Goal: Transaction & Acquisition: Book appointment/travel/reservation

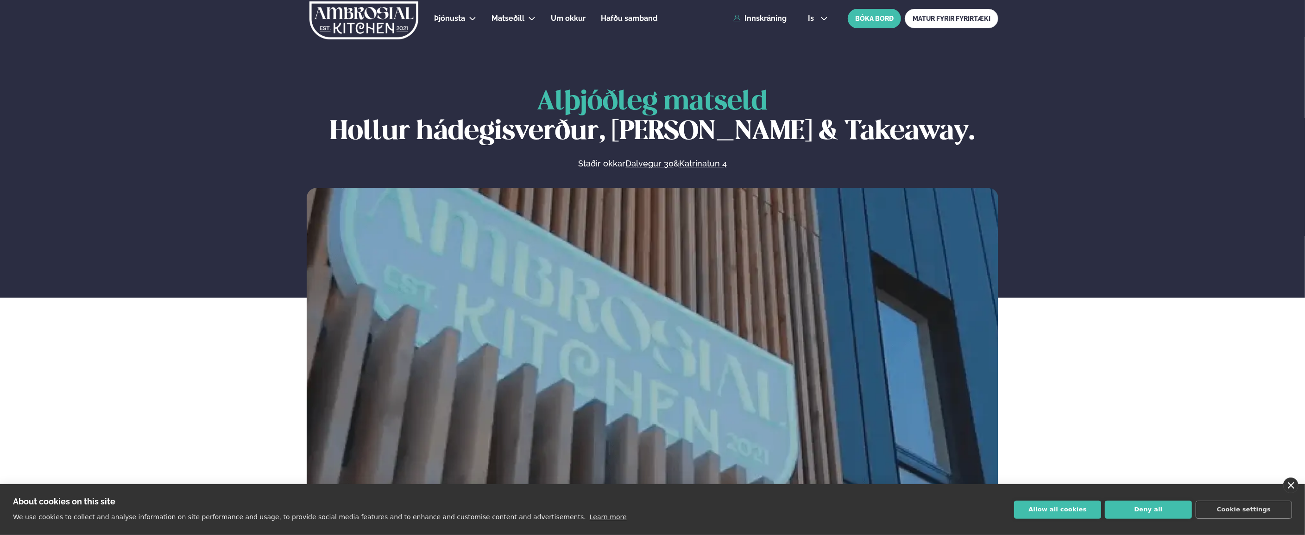
click at [1296, 484] on link "close" at bounding box center [1291, 485] width 15 height 16
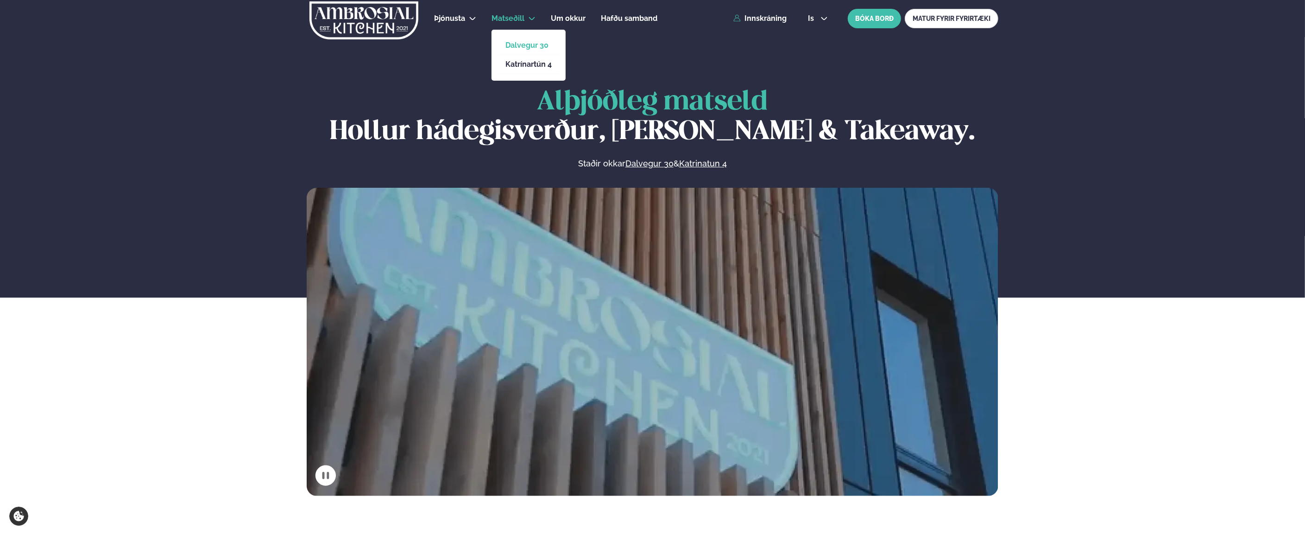
click at [517, 46] on link "Dalvegur 30" at bounding box center [529, 45] width 46 height 7
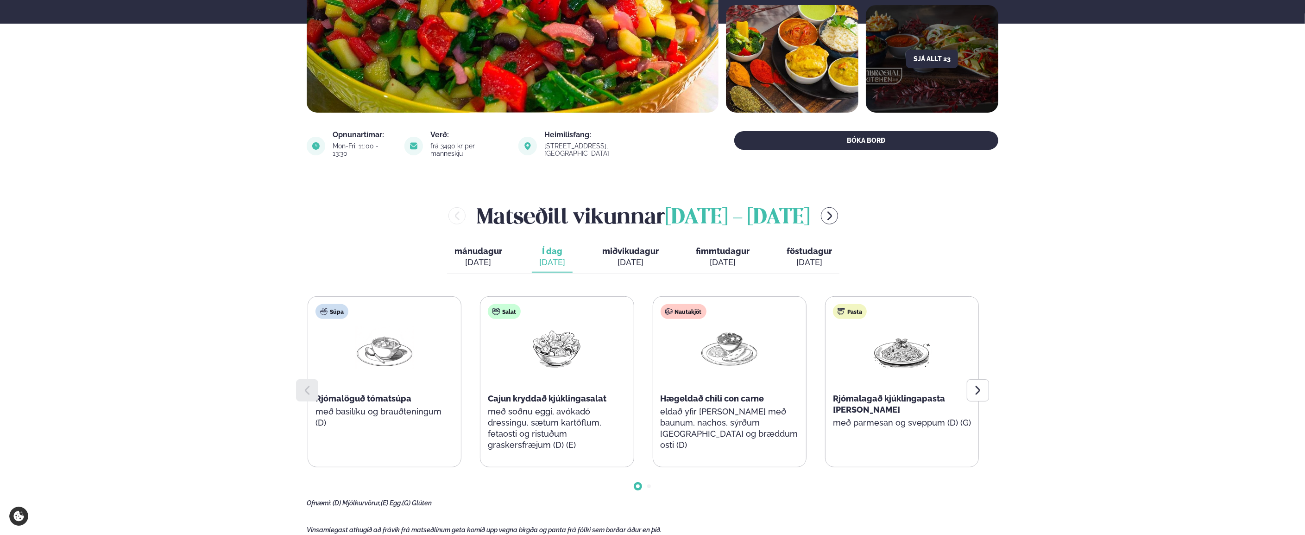
scroll to position [232, 0]
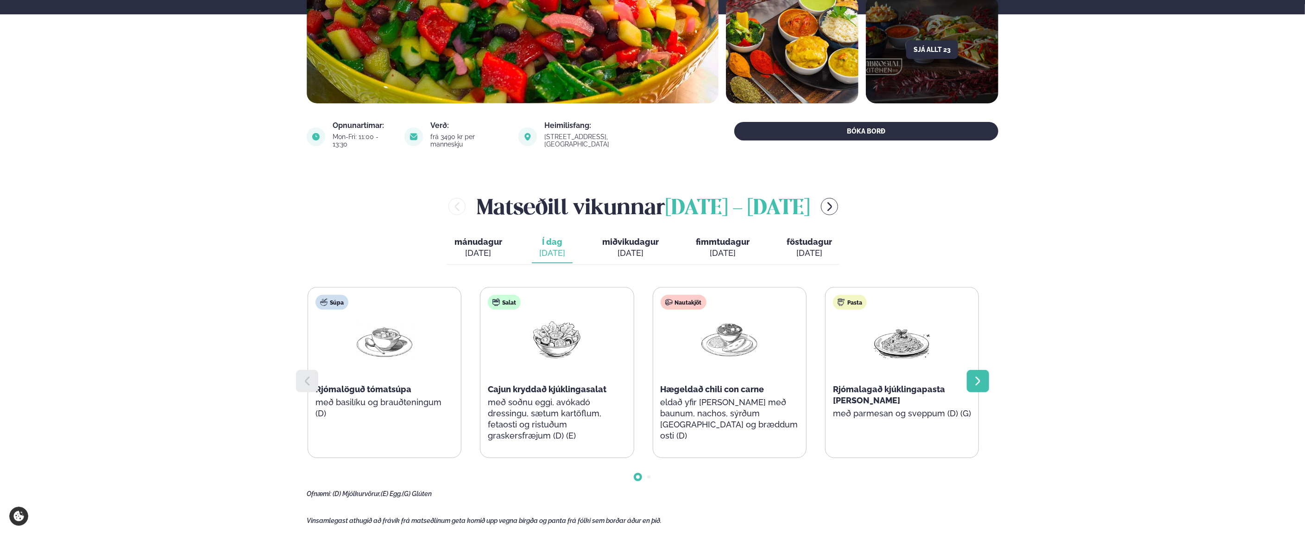
click at [985, 374] on div at bounding box center [978, 381] width 22 height 22
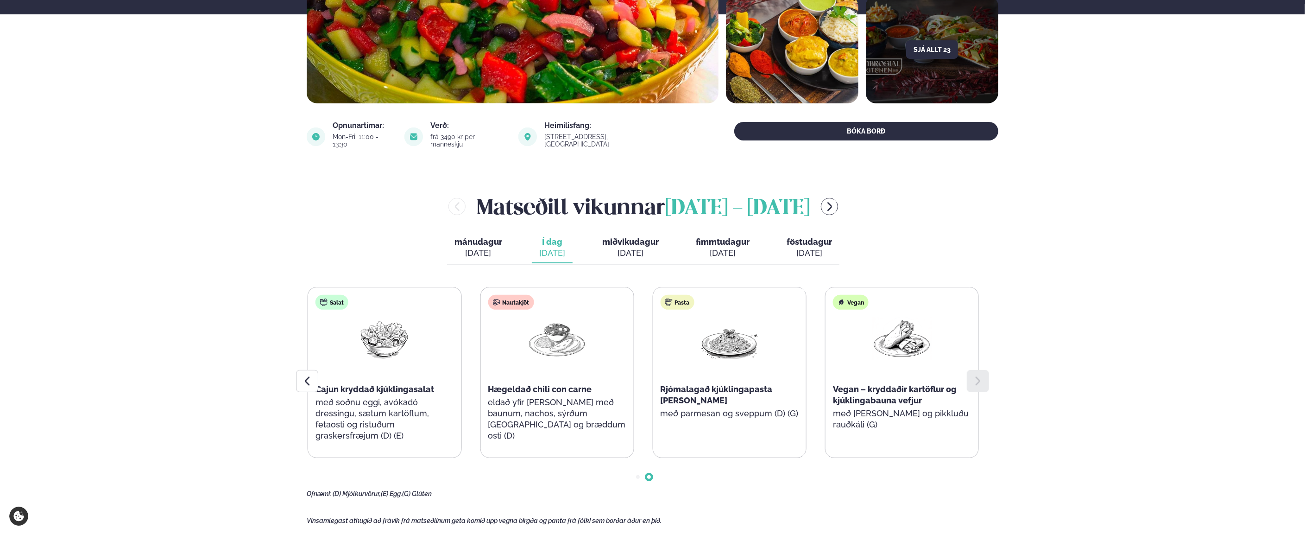
click at [627, 240] on button "miðvikudagur mið. [DATE]" at bounding box center [630, 248] width 71 height 31
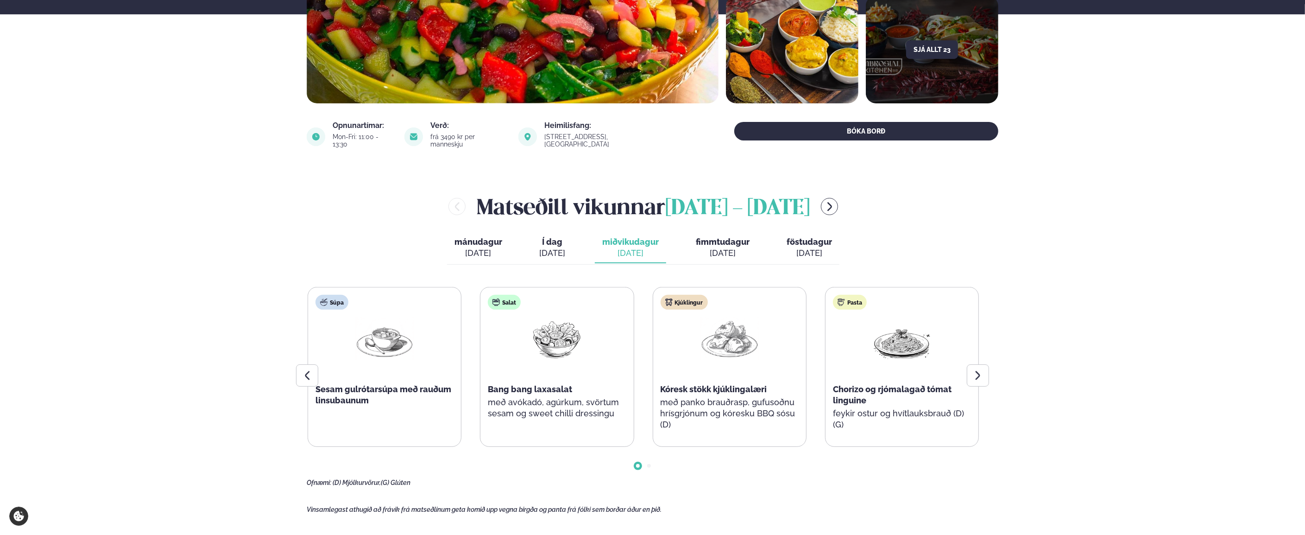
click at [723, 247] on div "[DATE]" at bounding box center [723, 252] width 54 height 11
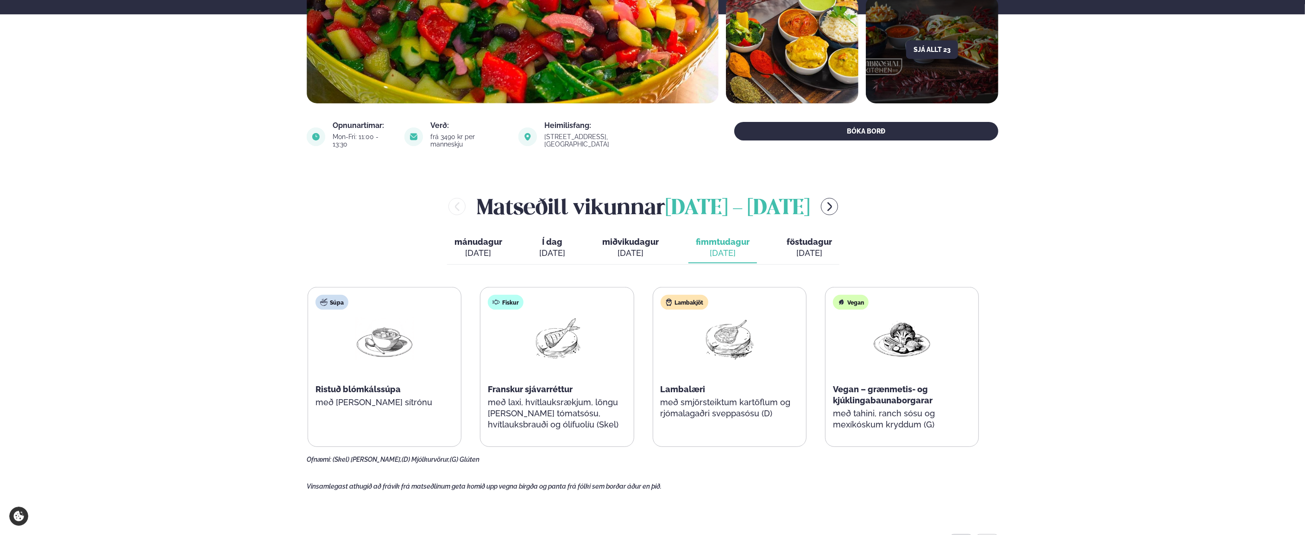
click at [823, 247] on div "[DATE]" at bounding box center [809, 252] width 45 height 11
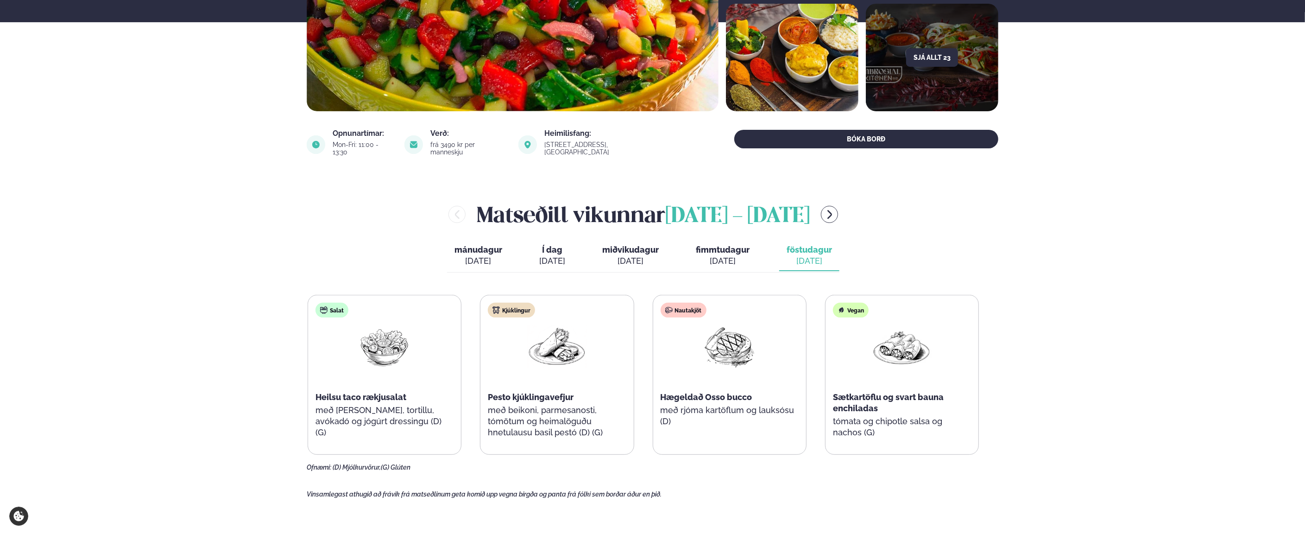
scroll to position [0, 0]
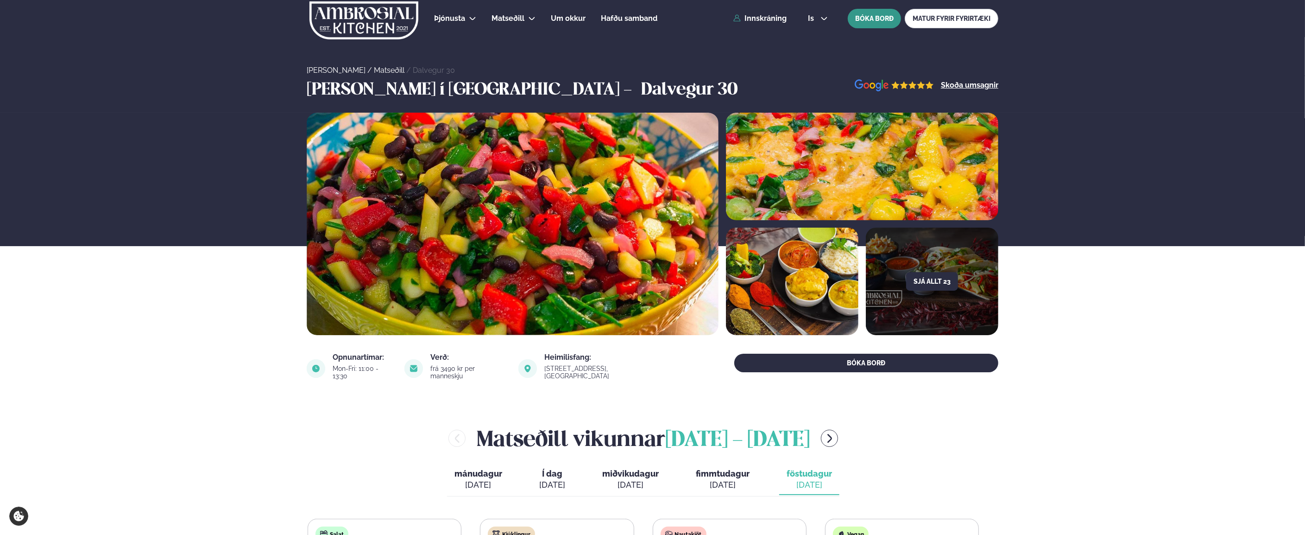
click at [885, 18] on button "BÓKA BORÐ" at bounding box center [874, 18] width 53 height 19
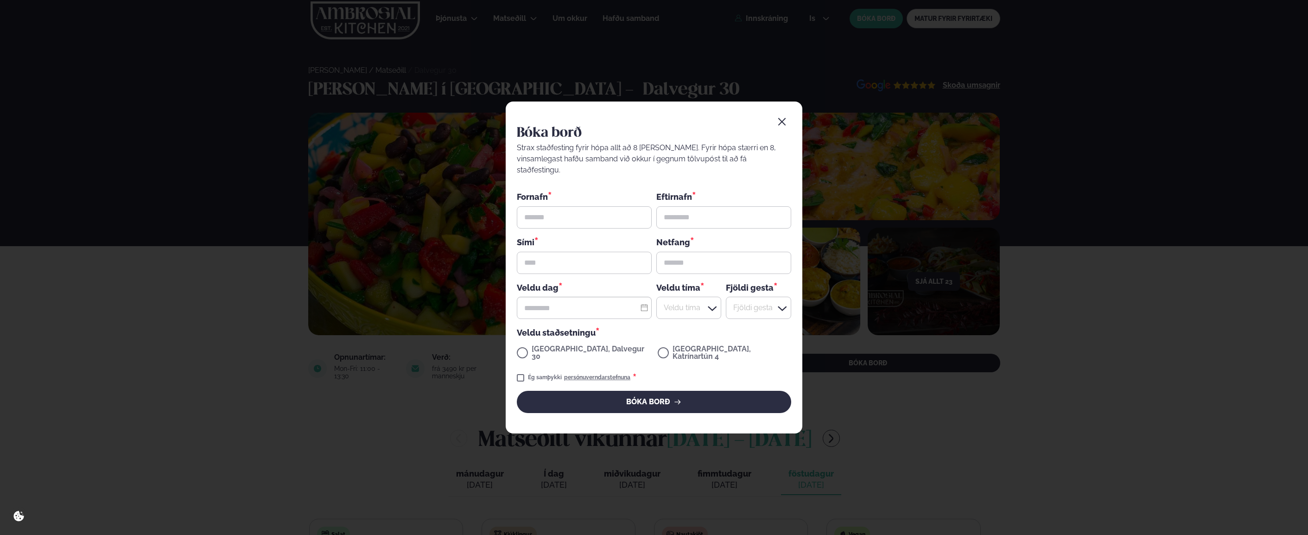
click at [788, 129] on button "button" at bounding box center [782, 122] width 19 height 19
